Goal: Task Accomplishment & Management: Manage account settings

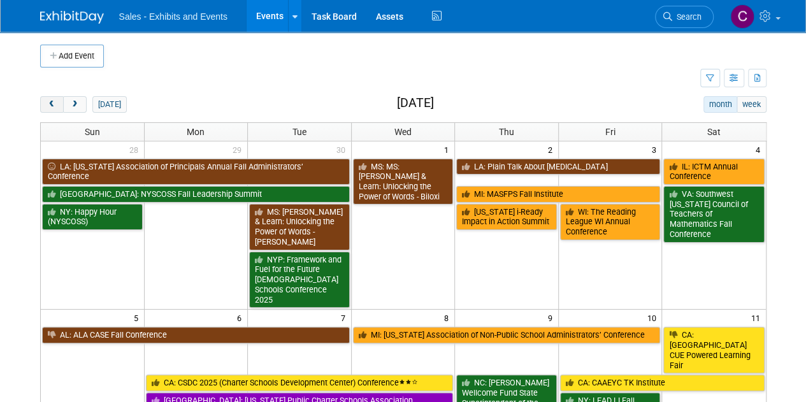
click at [54, 106] on span "prev" at bounding box center [52, 105] width 10 height 8
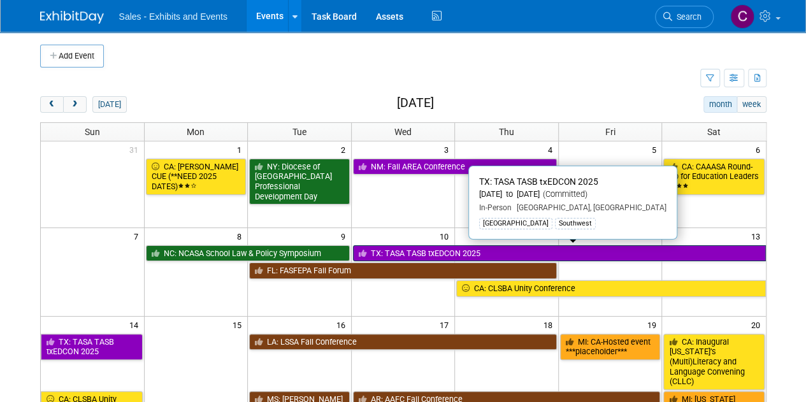
click at [419, 245] on link "TX: TASA TASB txEDCON 2025" at bounding box center [559, 253] width 413 height 17
click at [0, 0] on div at bounding box center [0, 0] width 0 height 0
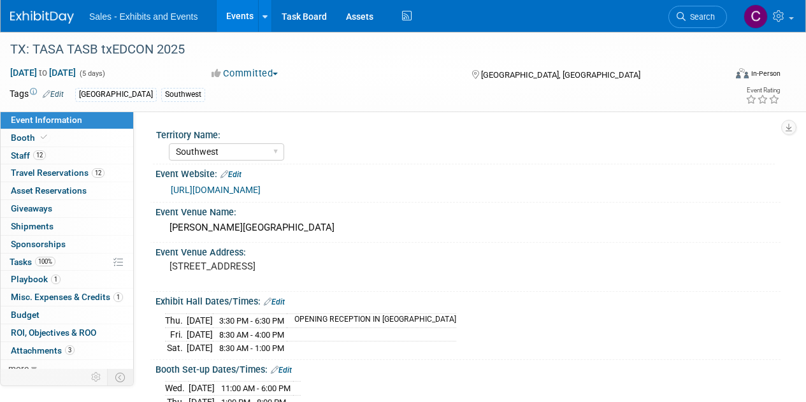
select select "Southwest"
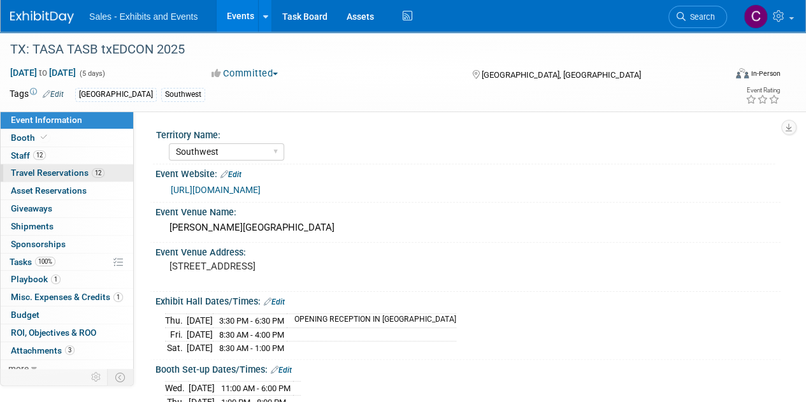
click at [47, 171] on span "Travel Reservations 12" at bounding box center [58, 173] width 94 height 10
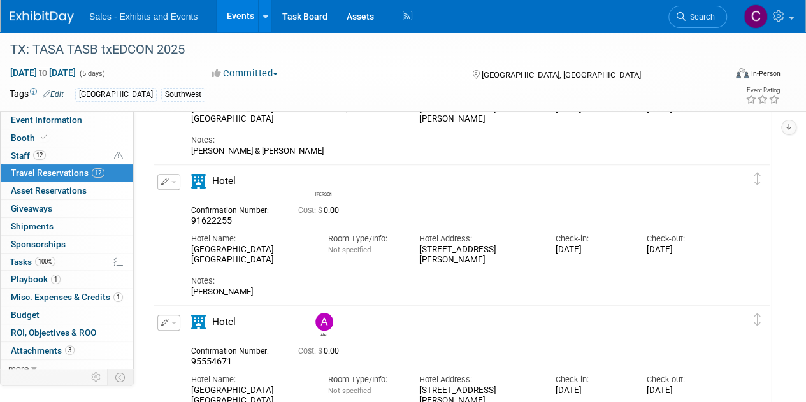
scroll to position [576, 0]
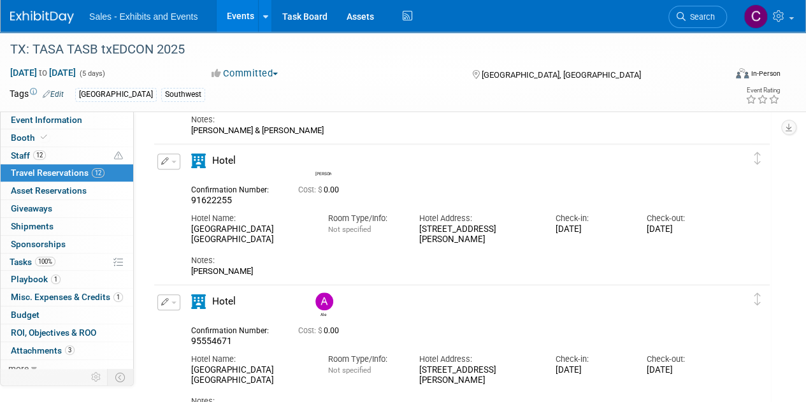
click at [210, 201] on span "91622255" at bounding box center [211, 200] width 41 height 10
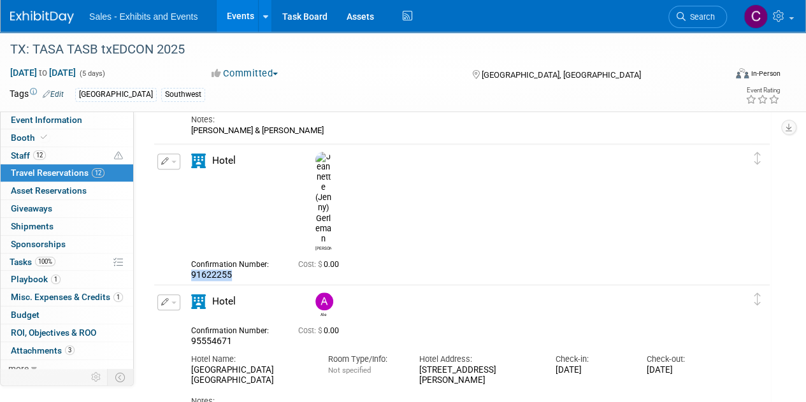
click at [210, 270] on span "91622255" at bounding box center [211, 275] width 41 height 10
copy span "91622255"
click at [176, 158] on button "button" at bounding box center [168, 162] width 23 height 16
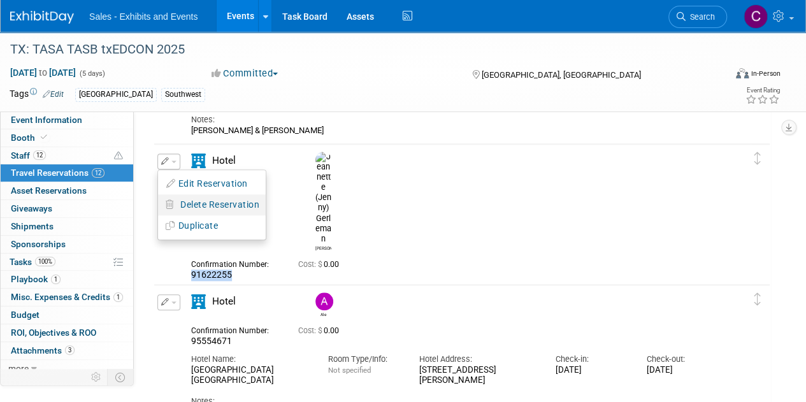
click at [194, 203] on span "Delete Reservation" at bounding box center [219, 205] width 79 height 10
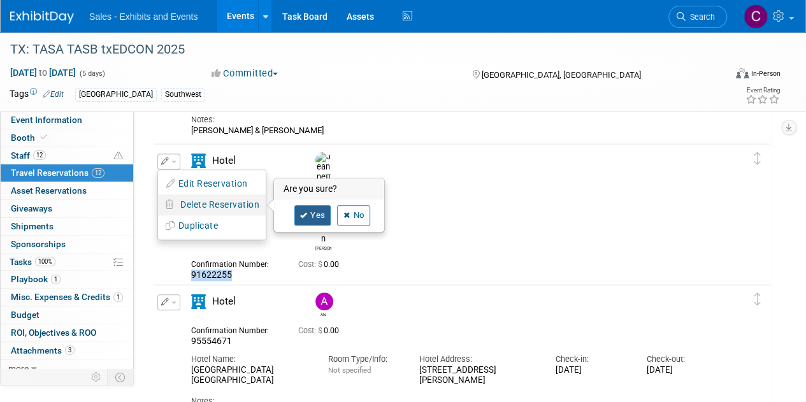
click at [319, 214] on link "Yes" at bounding box center [312, 215] width 37 height 20
